Goal: Task Accomplishment & Management: Manage account settings

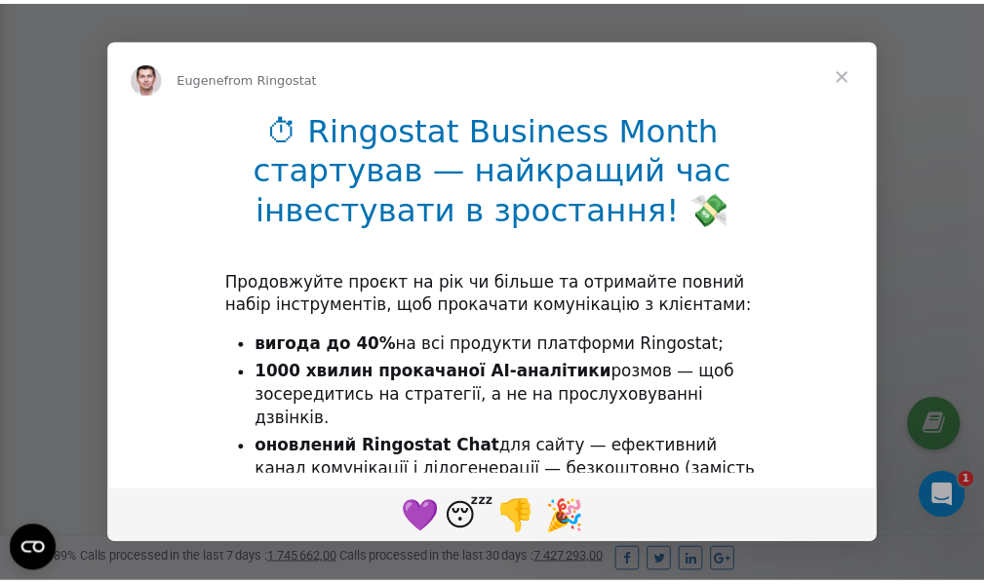
scroll to position [586, 0]
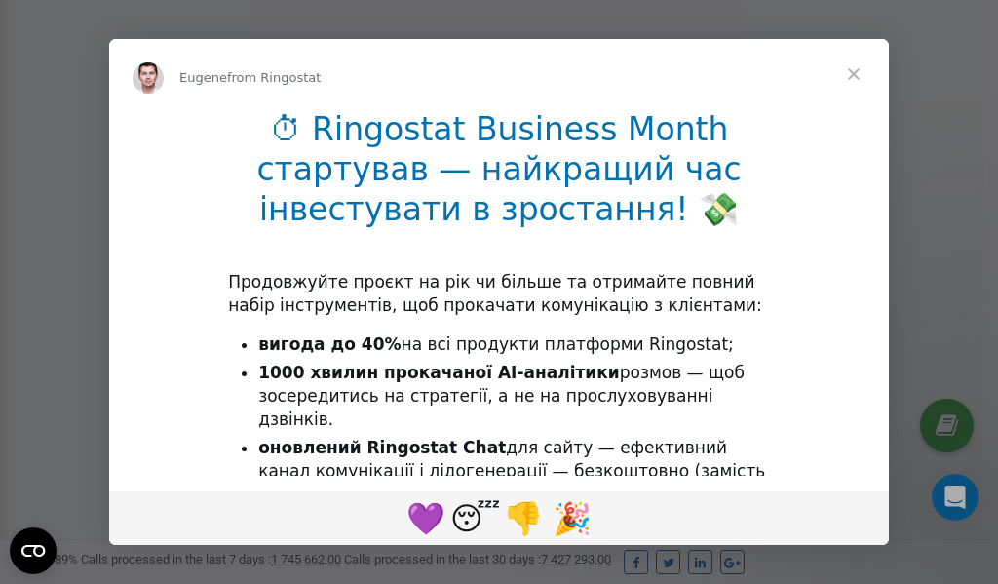
click at [859, 75] on span "Close" at bounding box center [854, 74] width 70 height 70
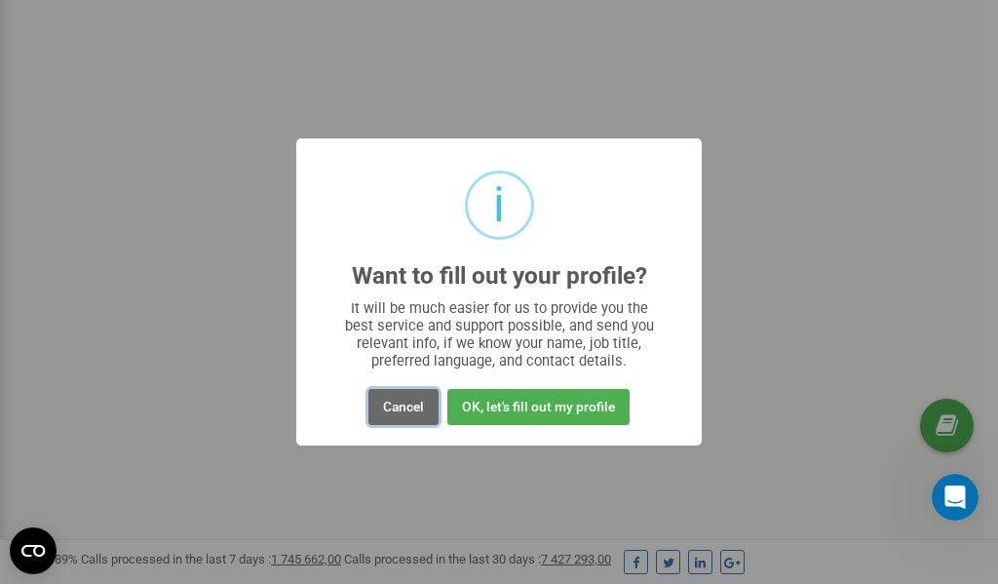
click at [420, 406] on button "Cancel" at bounding box center [403, 407] width 70 height 36
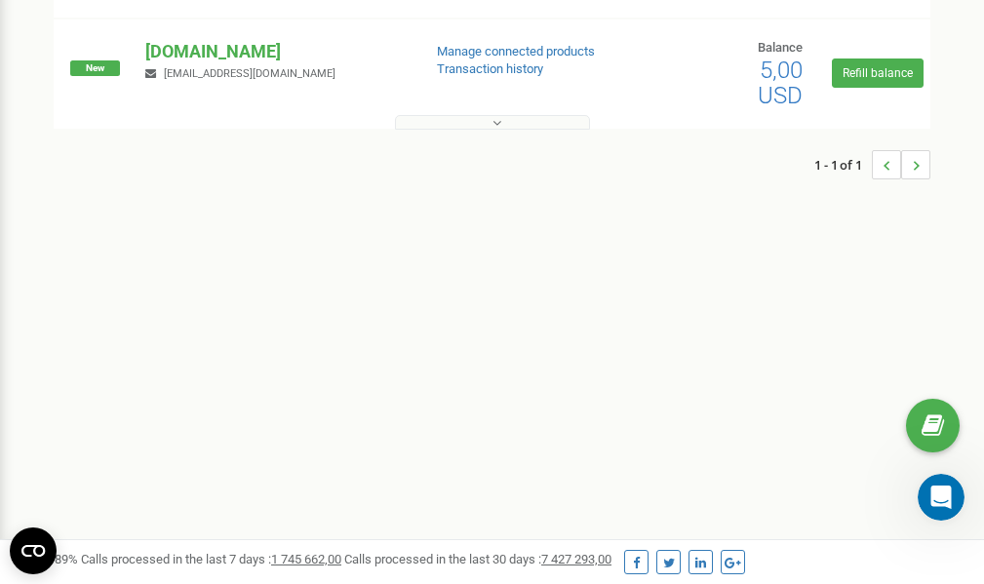
scroll to position [0, 0]
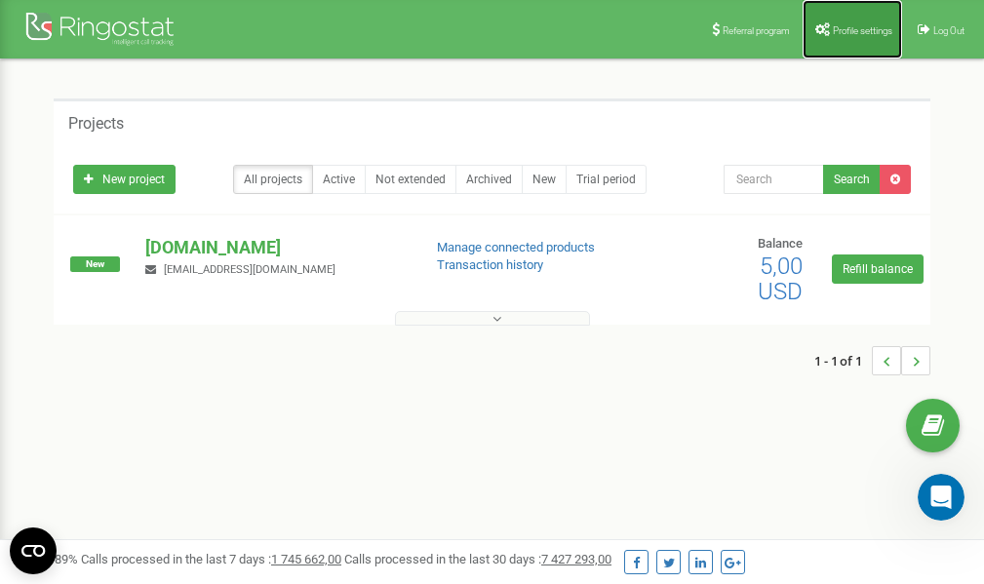
click at [860, 20] on link "Profile settings" at bounding box center [851, 29] width 99 height 58
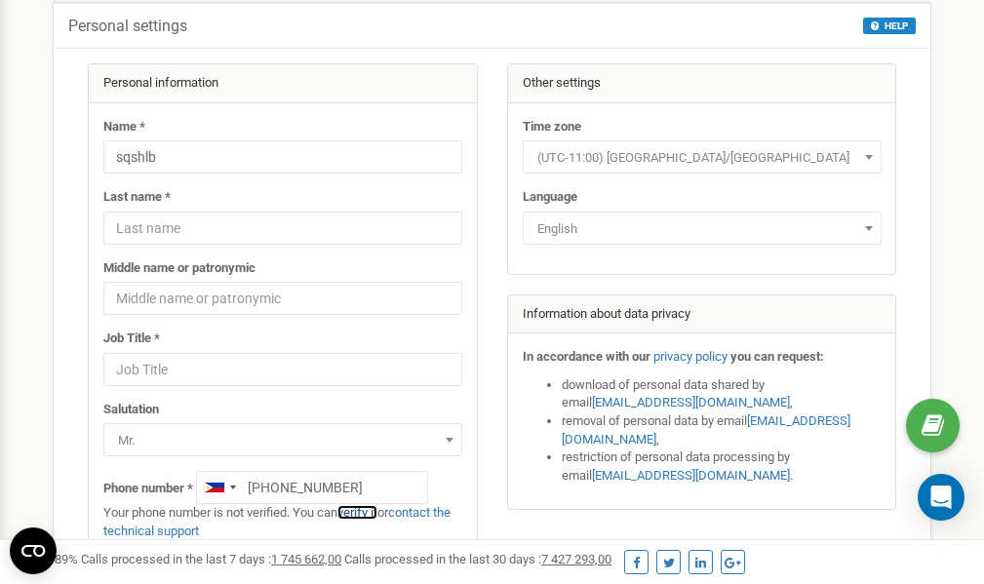
click at [367, 511] on link "verify it" at bounding box center [357, 512] width 40 height 15
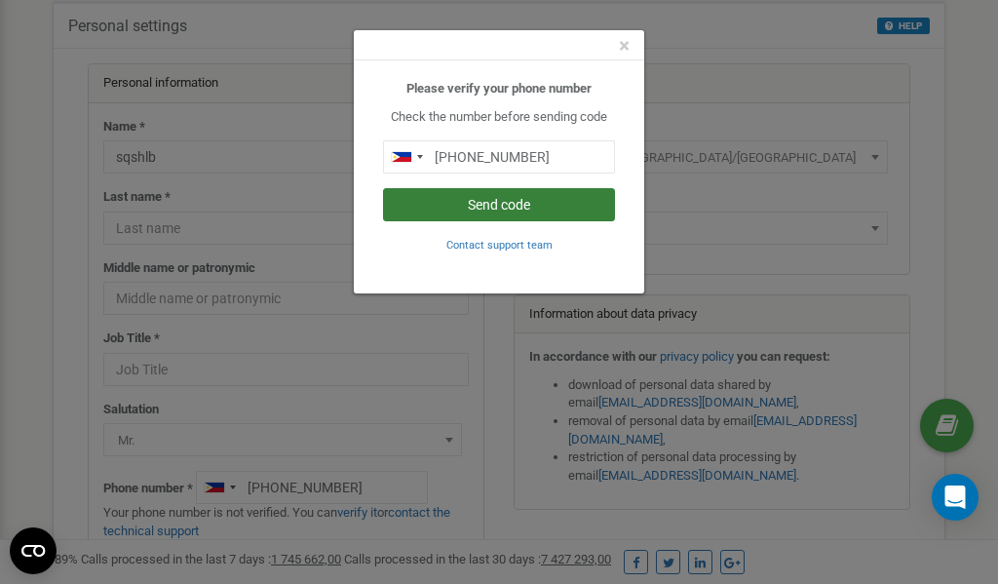
click at [463, 207] on button "Send code" at bounding box center [499, 204] width 232 height 33
